Goal: Information Seeking & Learning: Learn about a topic

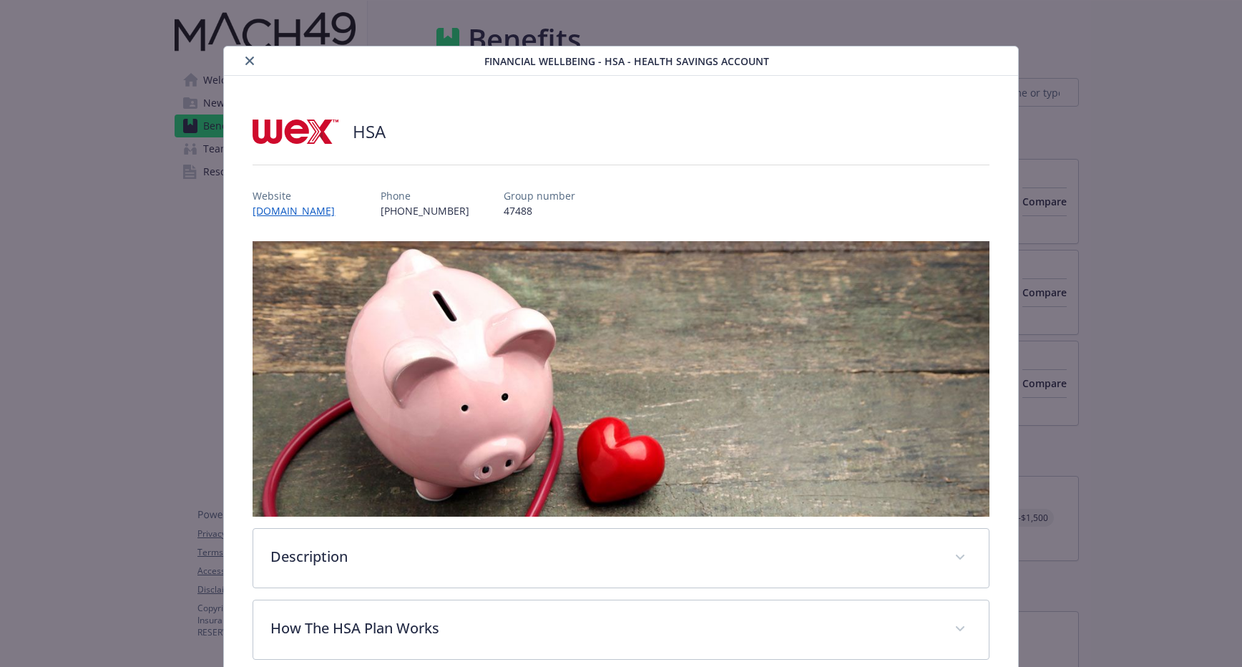
scroll to position [1431, 0]
click at [247, 55] on button "close" at bounding box center [249, 60] width 17 height 17
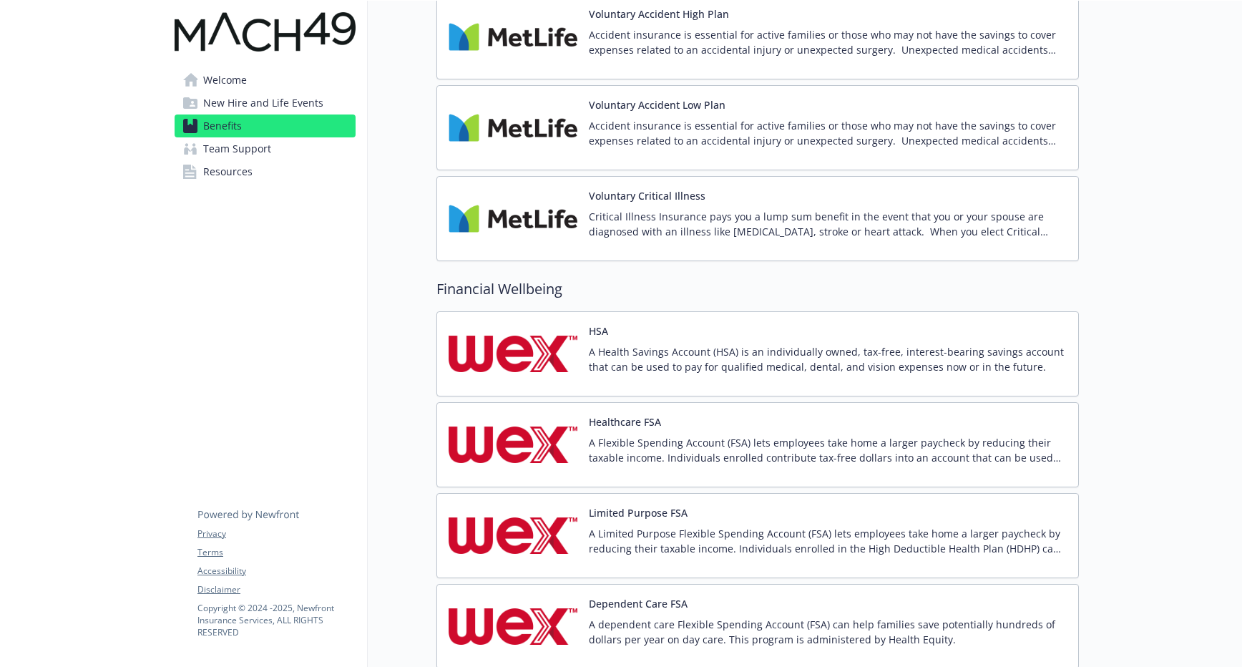
click at [288, 121] on link "Benefits" at bounding box center [265, 126] width 181 height 23
